Goal: Obtain resource: Obtain resource

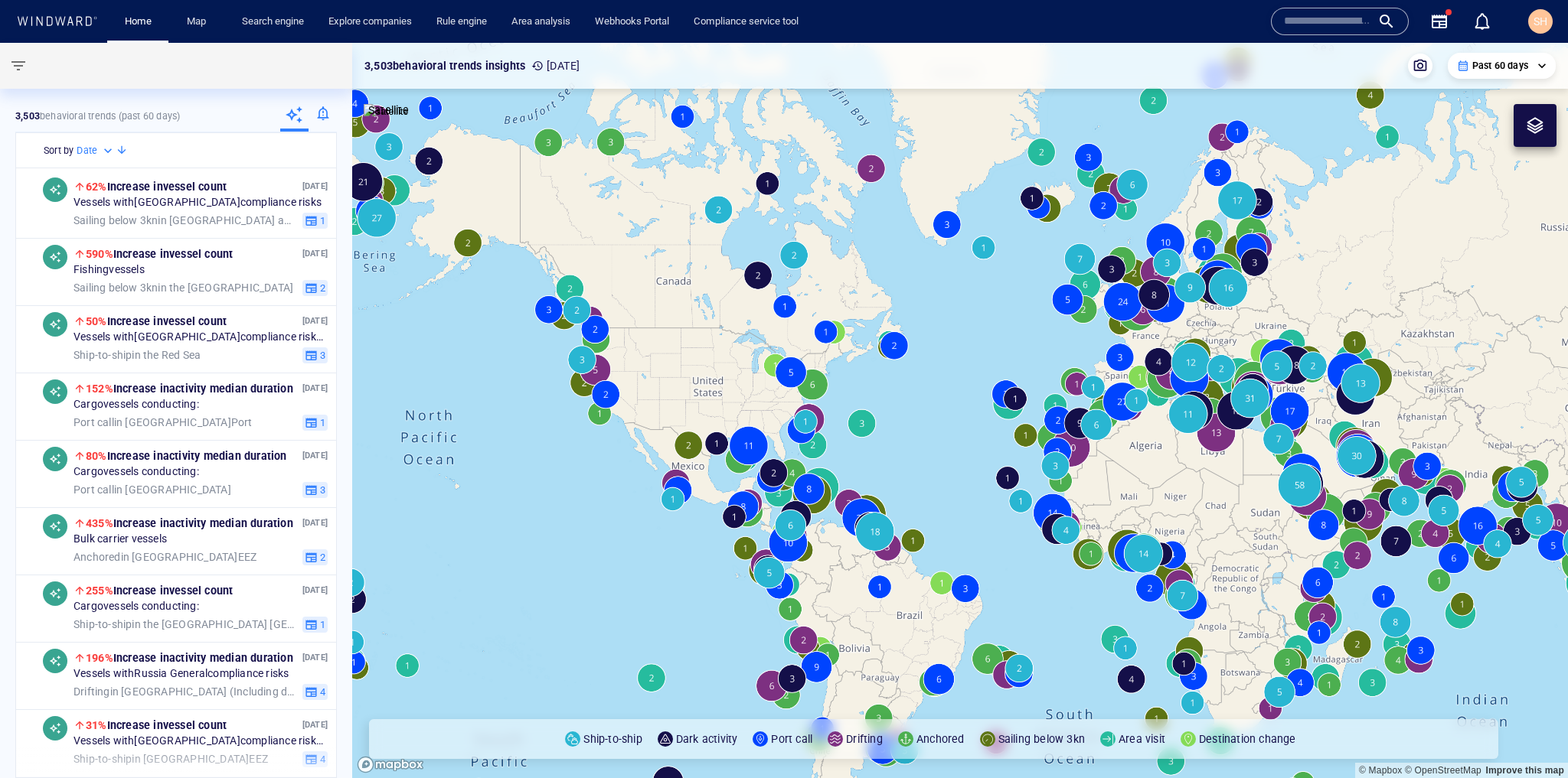
click at [1326, 24] on input "text" at bounding box center [1327, 22] width 87 height 23
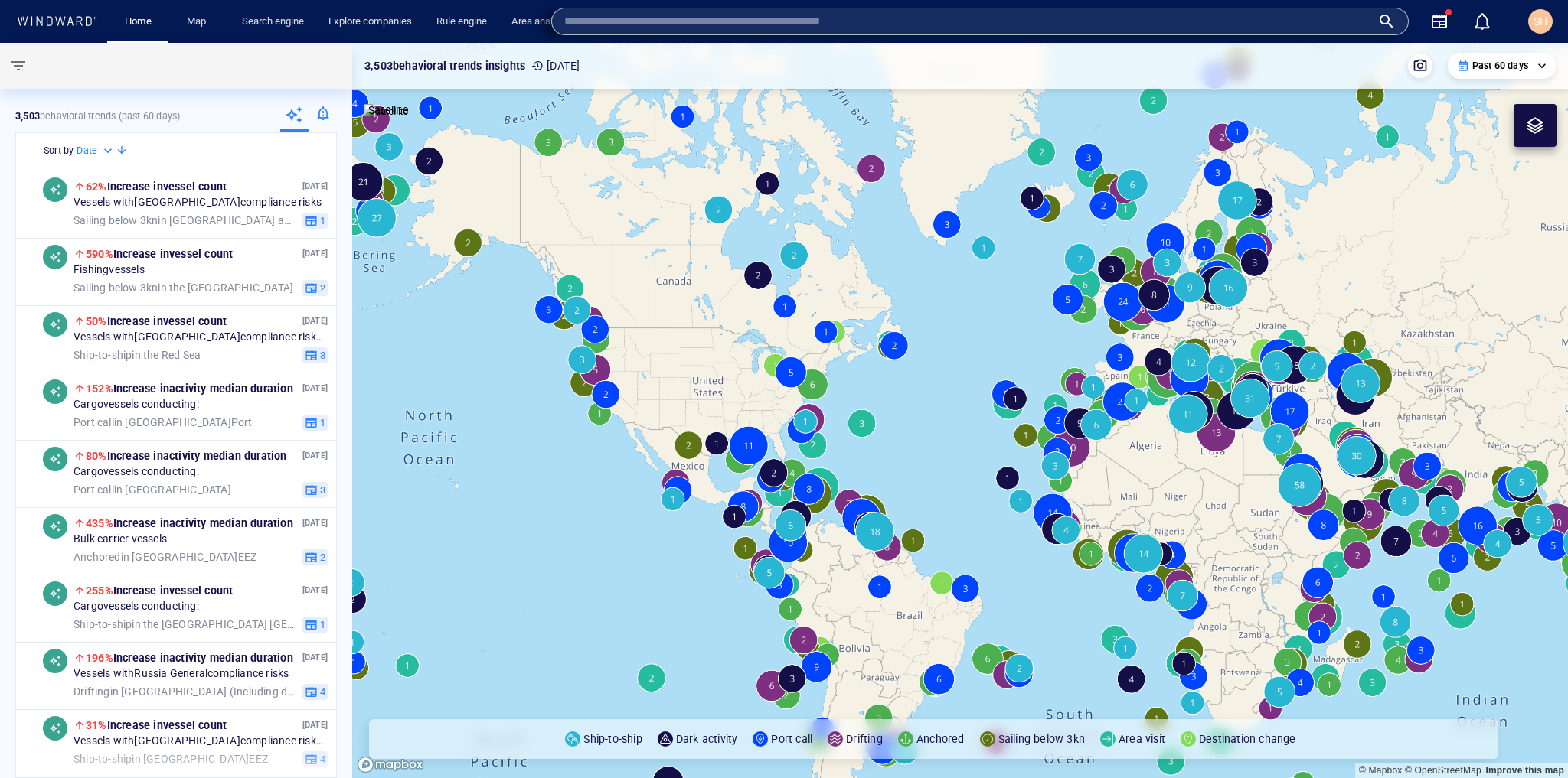
paste input "*******"
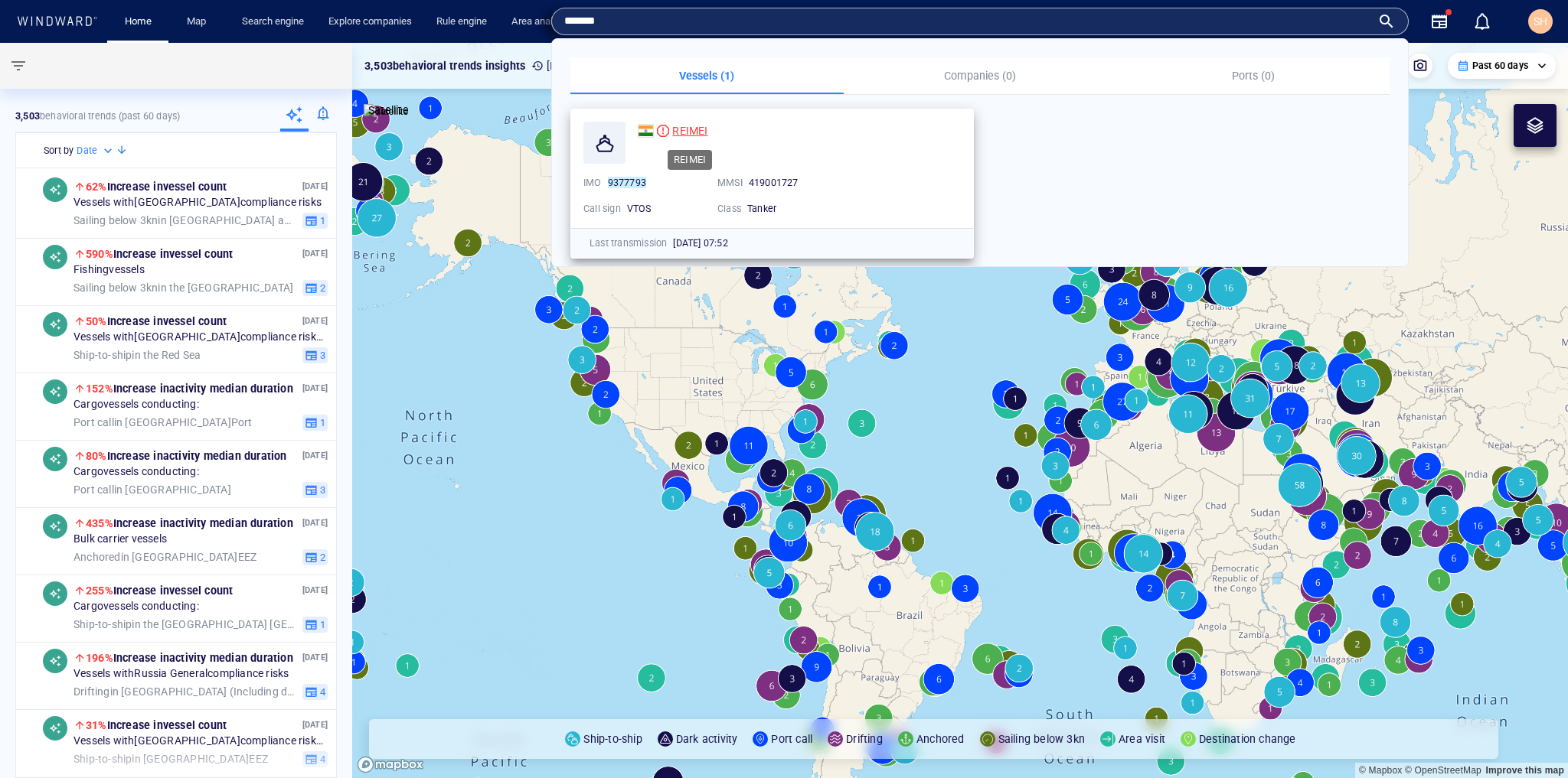
type input "*******"
click at [690, 136] on span "REIMEI" at bounding box center [690, 131] width 35 height 12
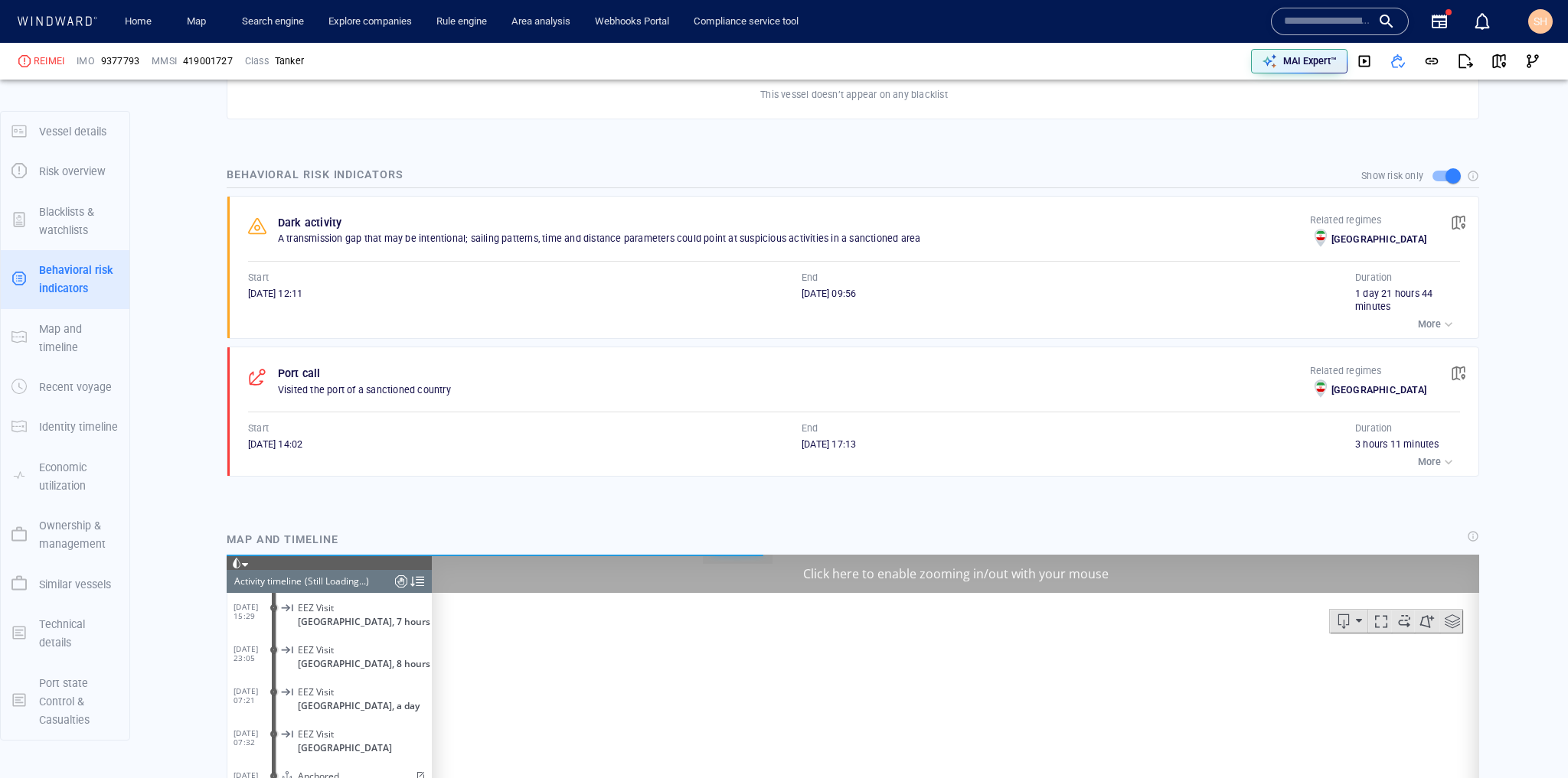
scroll to position [6746, 0]
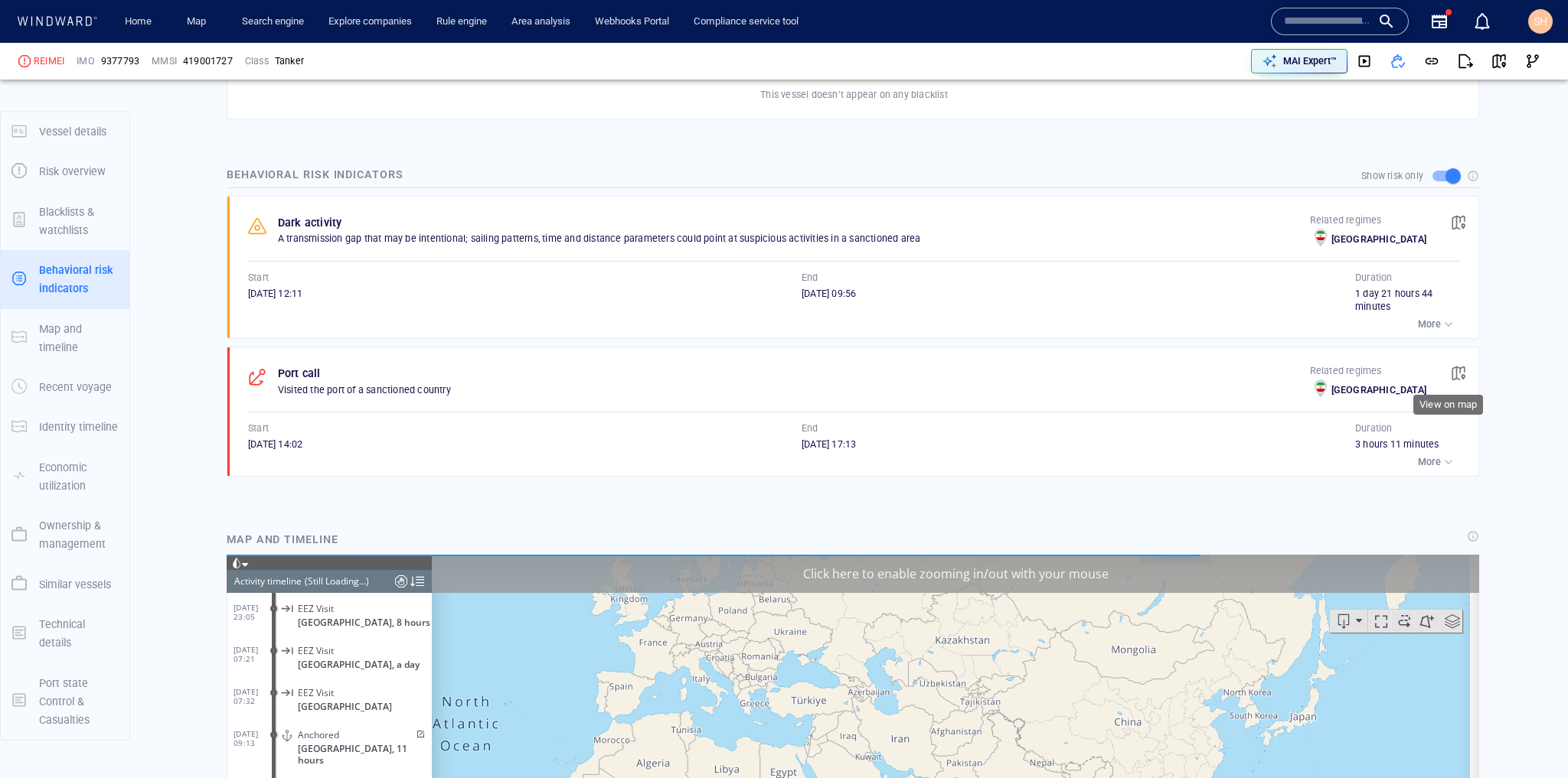
click at [1451, 367] on span "button" at bounding box center [1459, 374] width 15 height 15
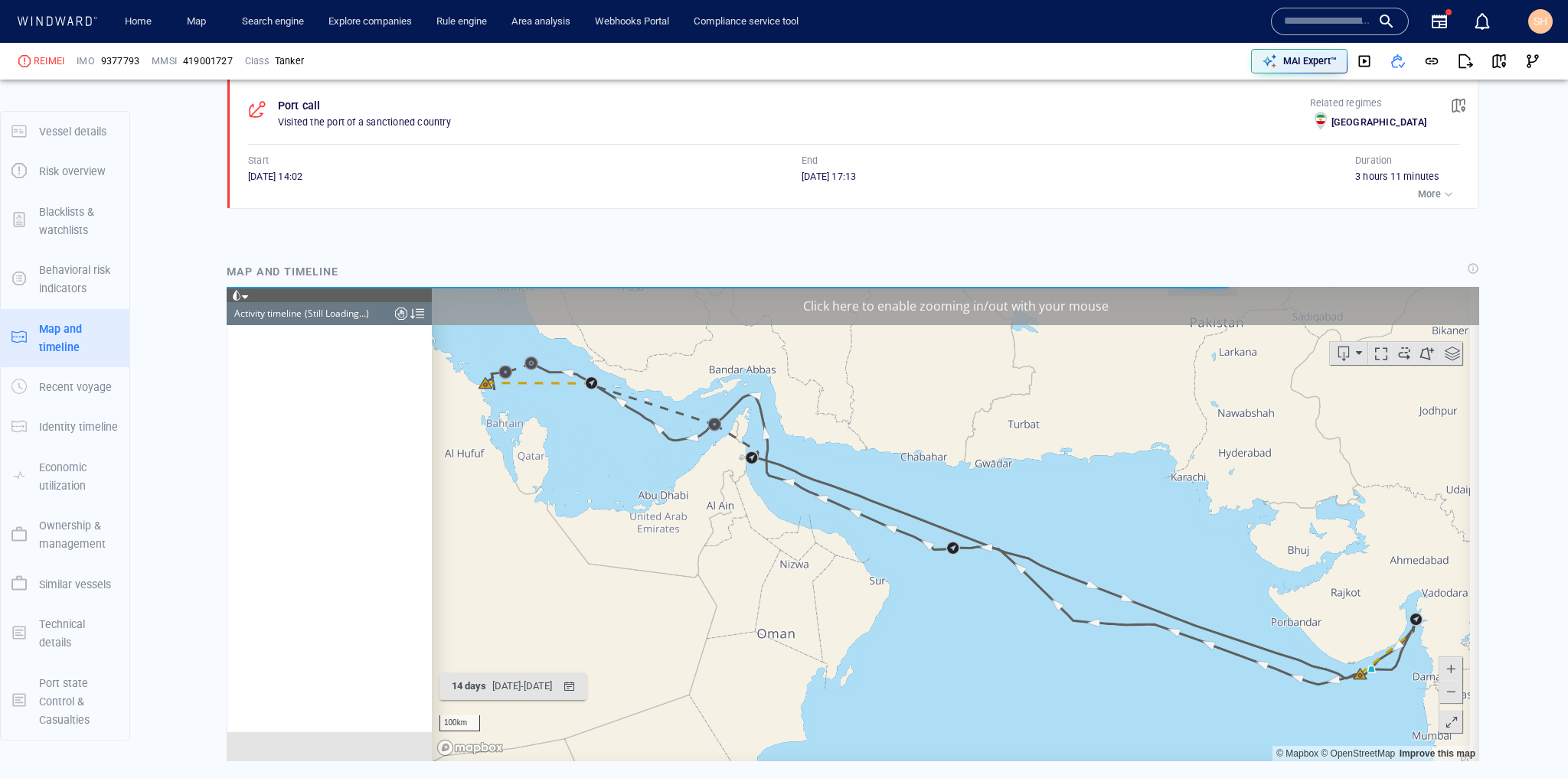
scroll to position [1052, 0]
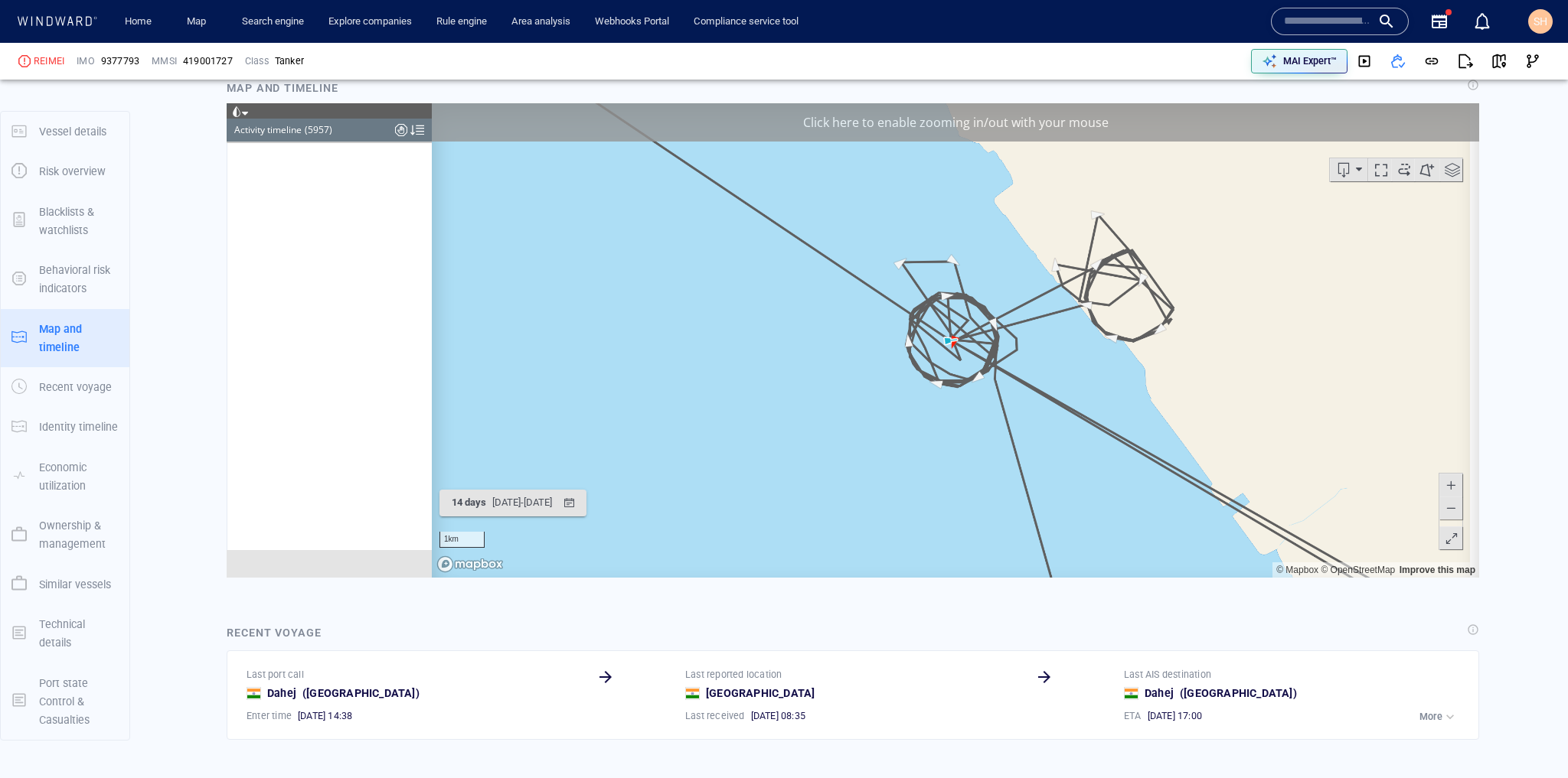
scroll to position [250291, 0]
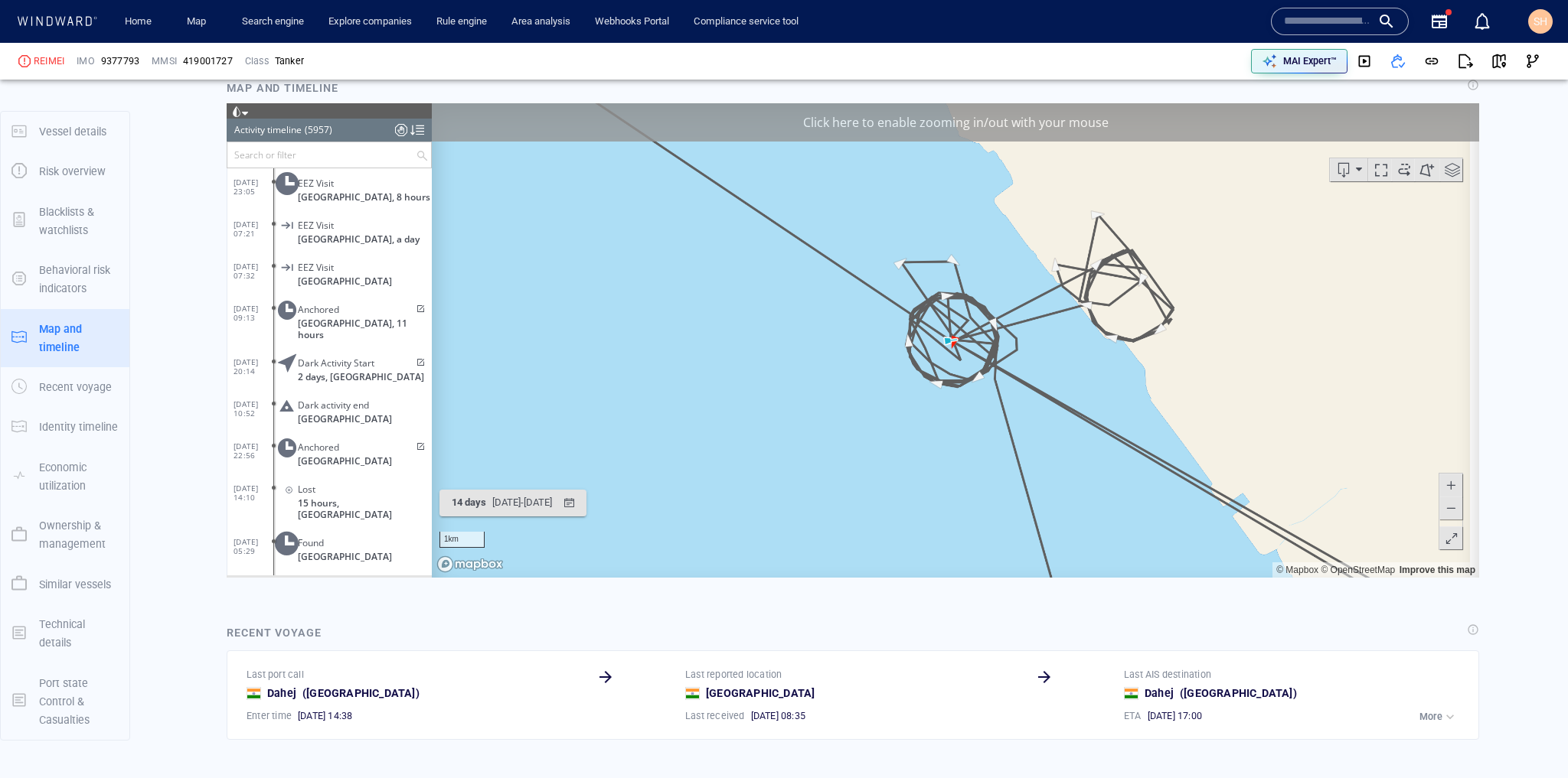
click at [1101, 127] on div "Click here to enable zooming in/out with your mouse" at bounding box center [955, 122] width 1047 height 38
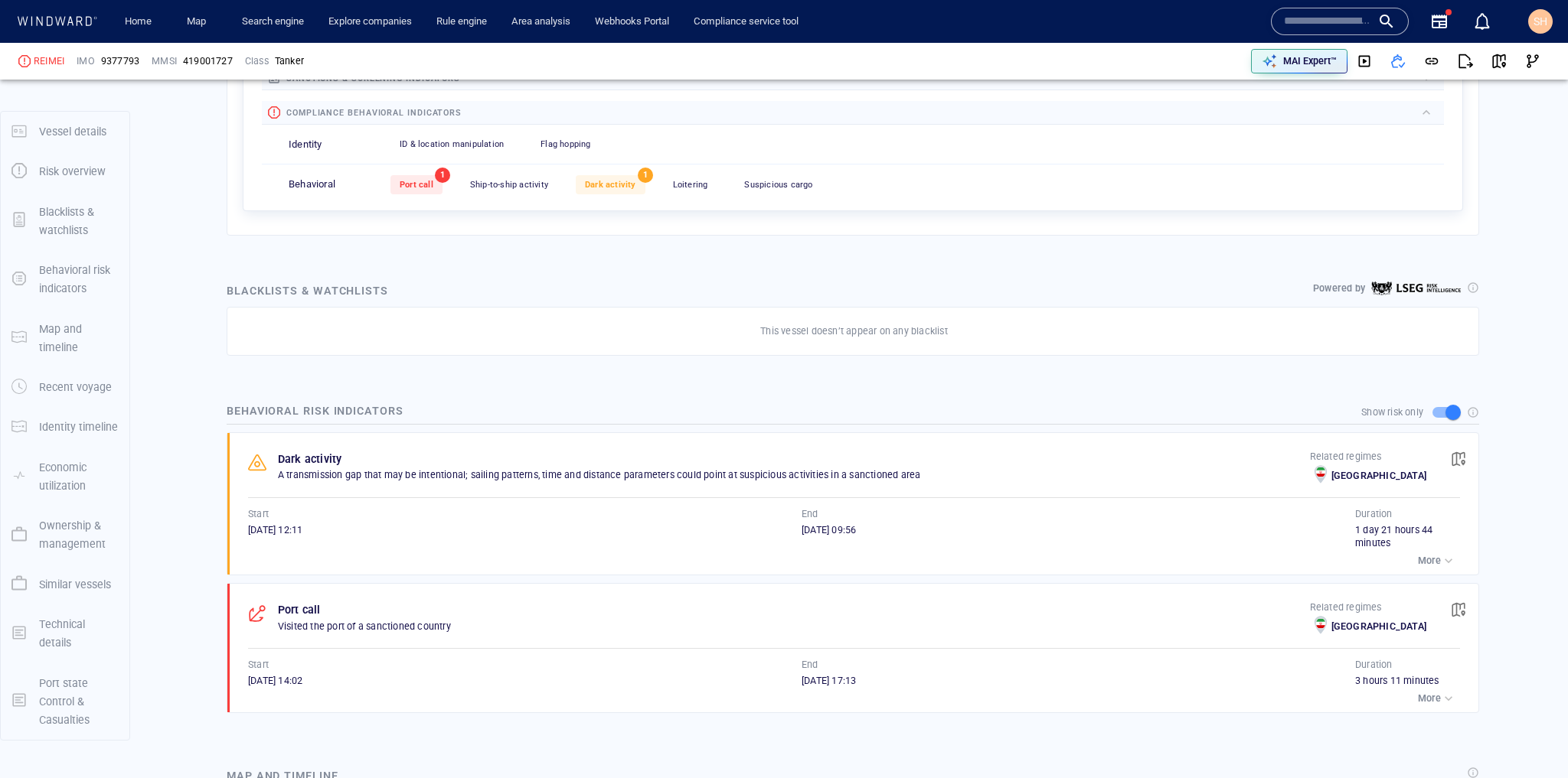
scroll to position [635, 0]
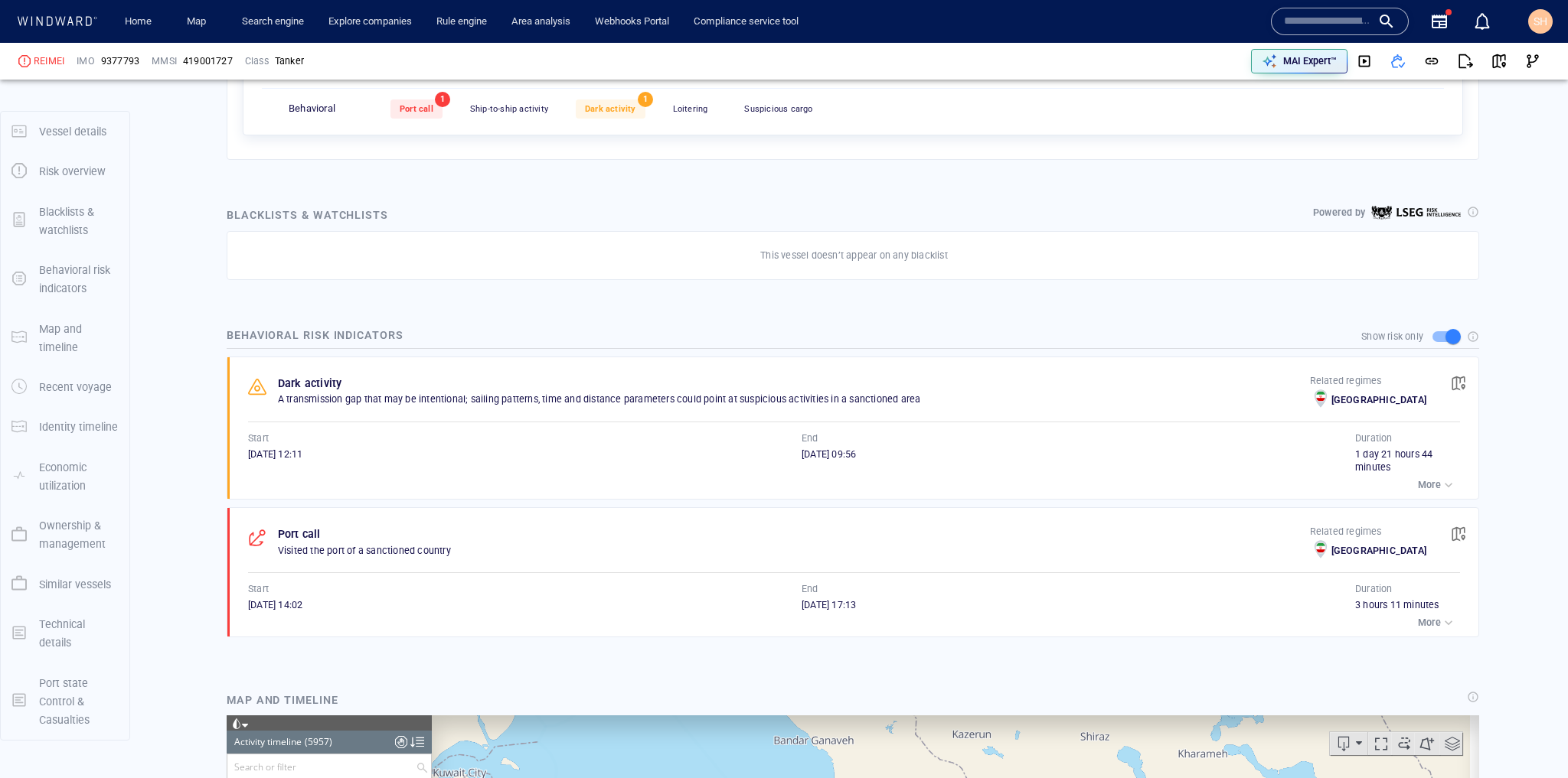
click at [1429, 479] on p "More" at bounding box center [1429, 485] width 23 height 14
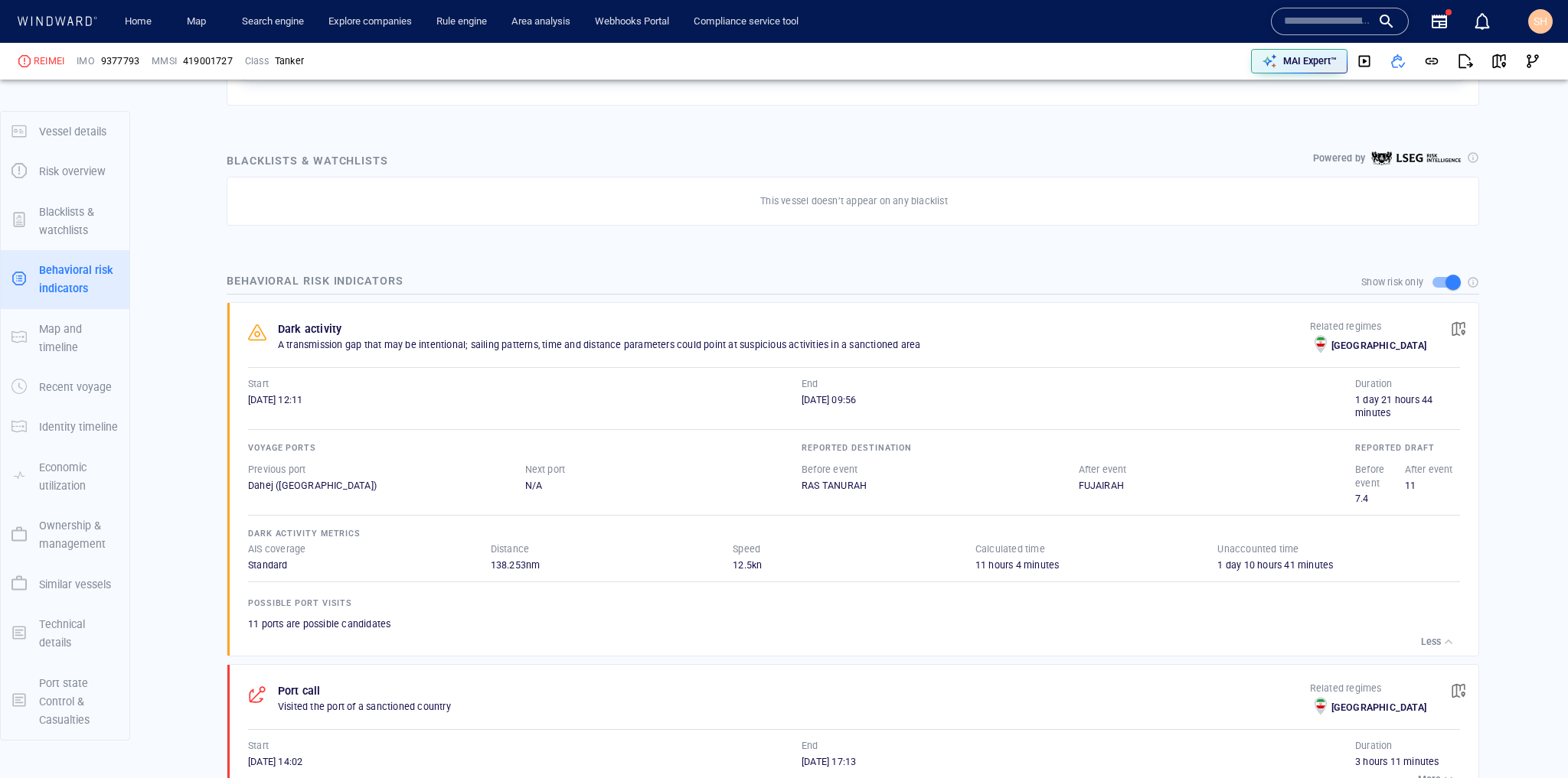
scroll to position [757, 0]
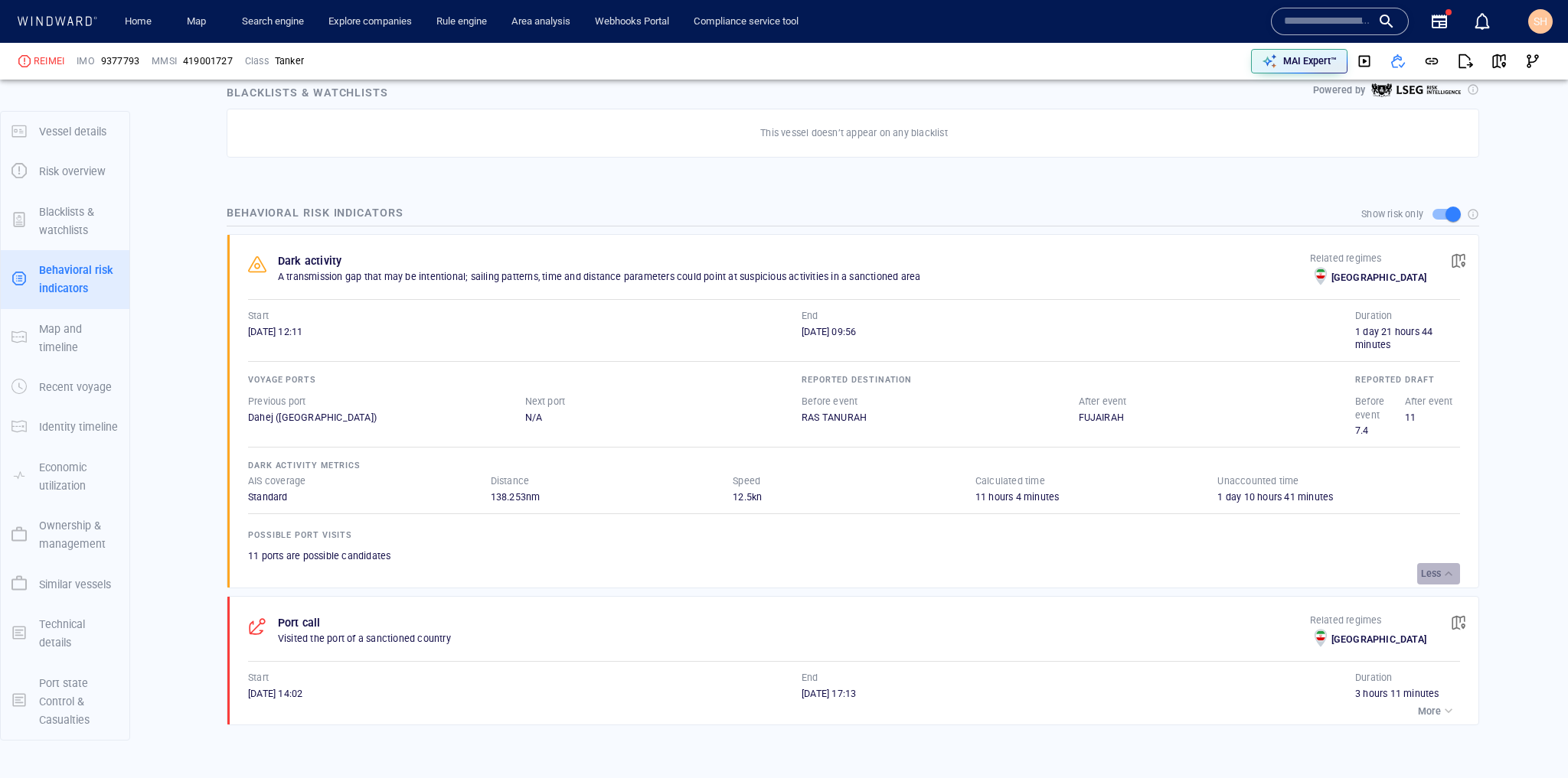
click at [1426, 568] on p "Less" at bounding box center [1430, 574] width 20 height 14
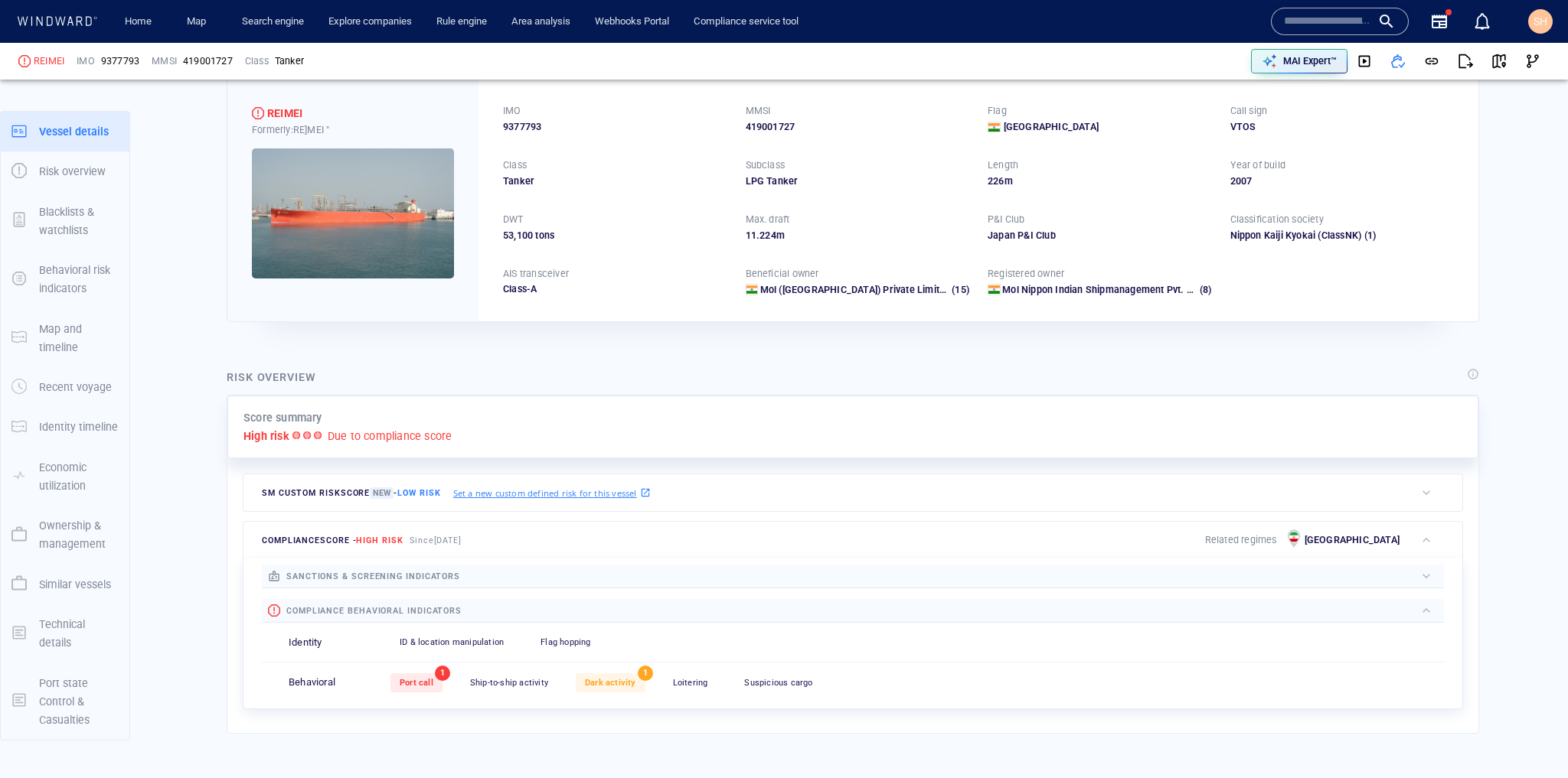
scroll to position [0, 0]
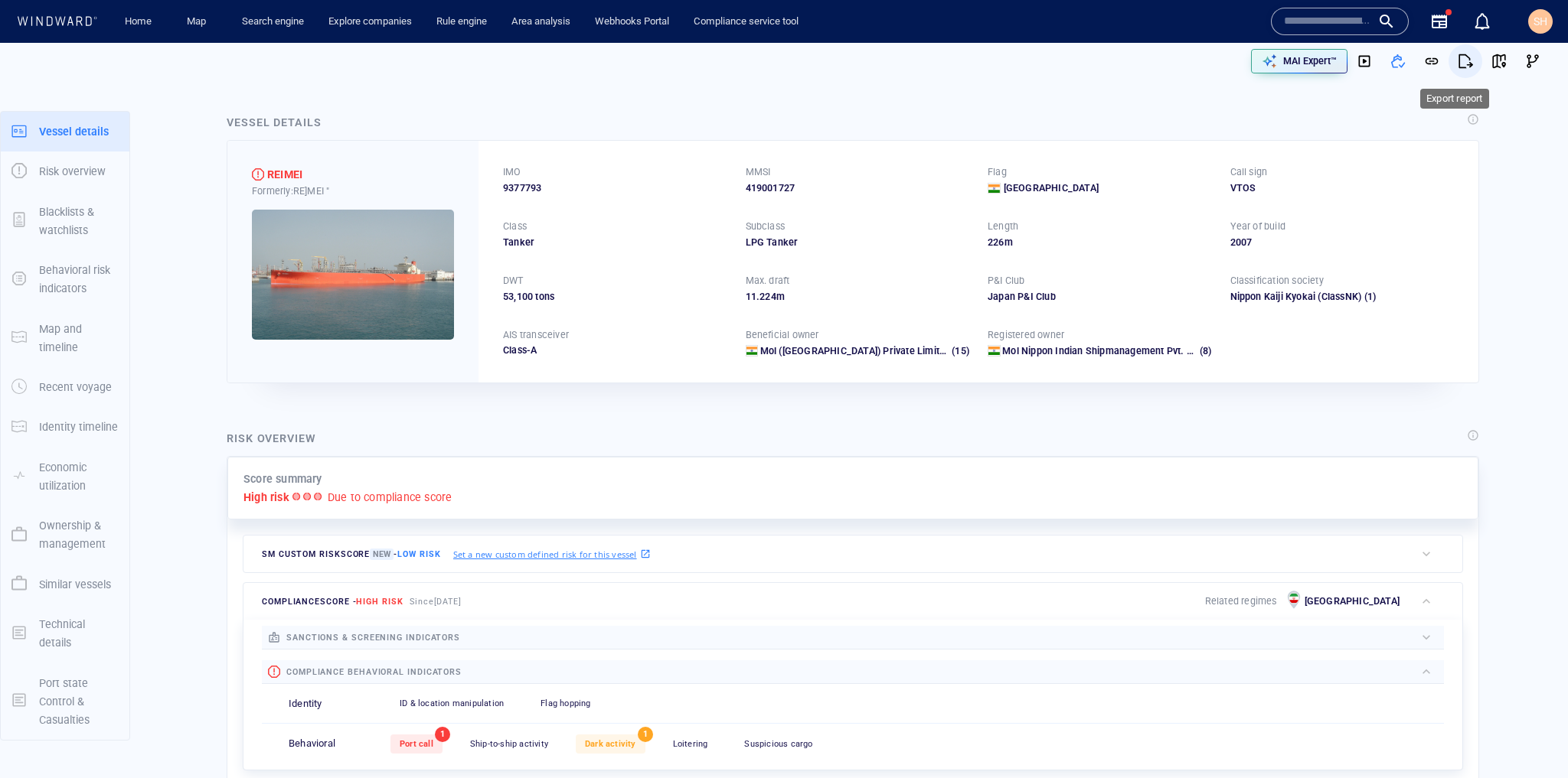
click at [1458, 60] on span "button" at bounding box center [1466, 61] width 15 height 15
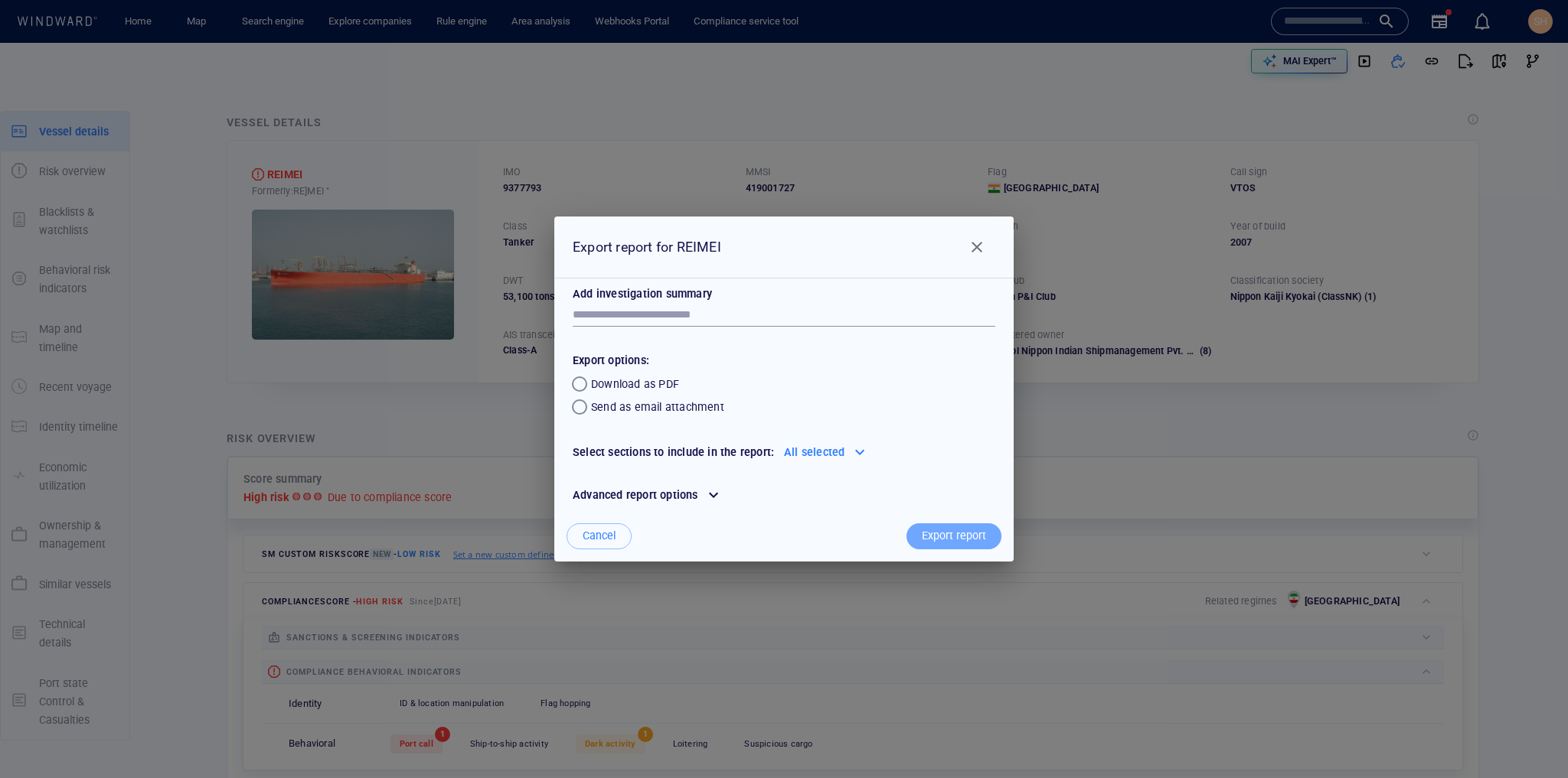
click at [970, 541] on div "Export report" at bounding box center [954, 535] width 71 height 25
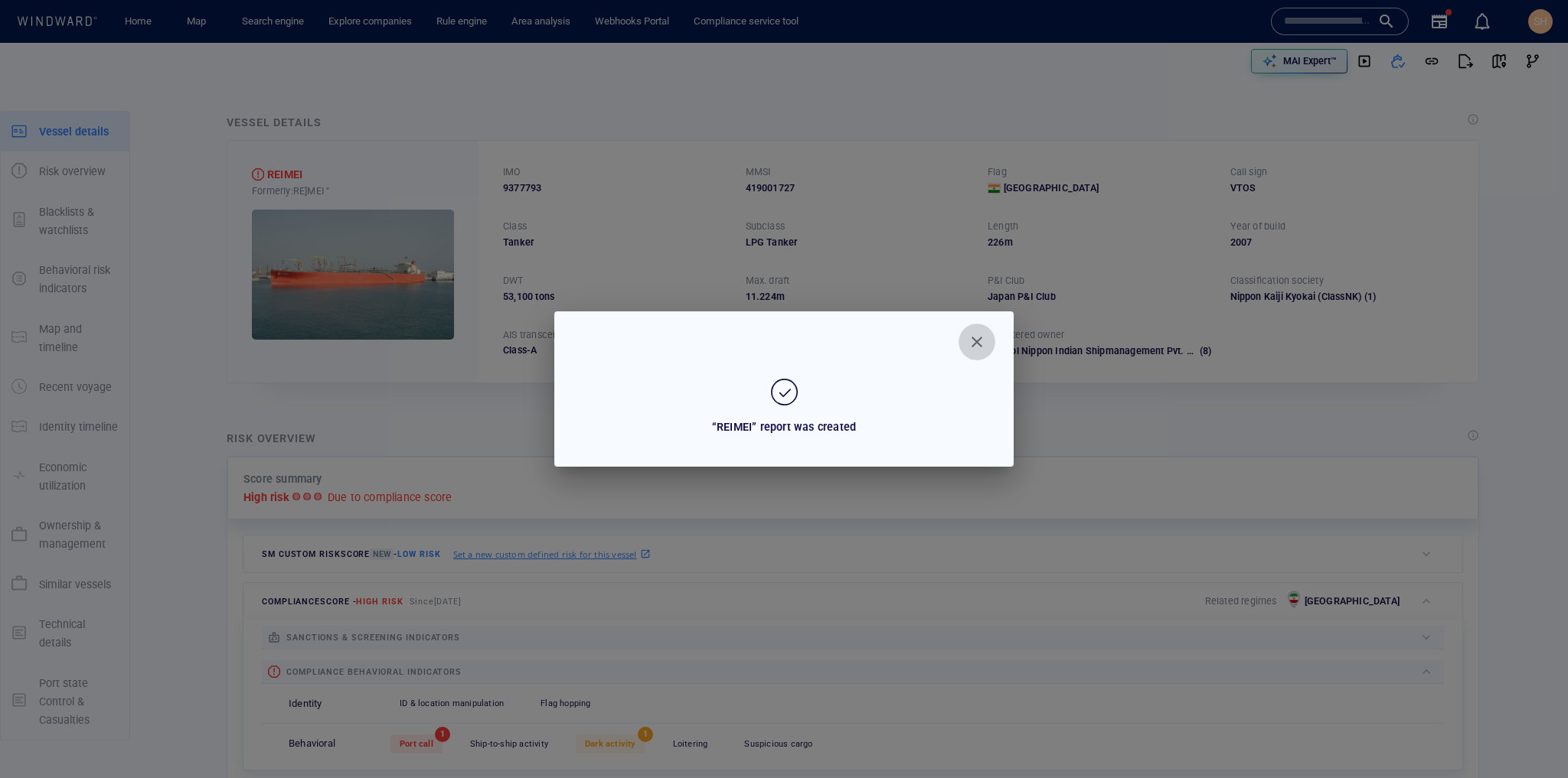
click at [977, 337] on span "Close" at bounding box center [976, 342] width 18 height 18
